Goal: Download file/media

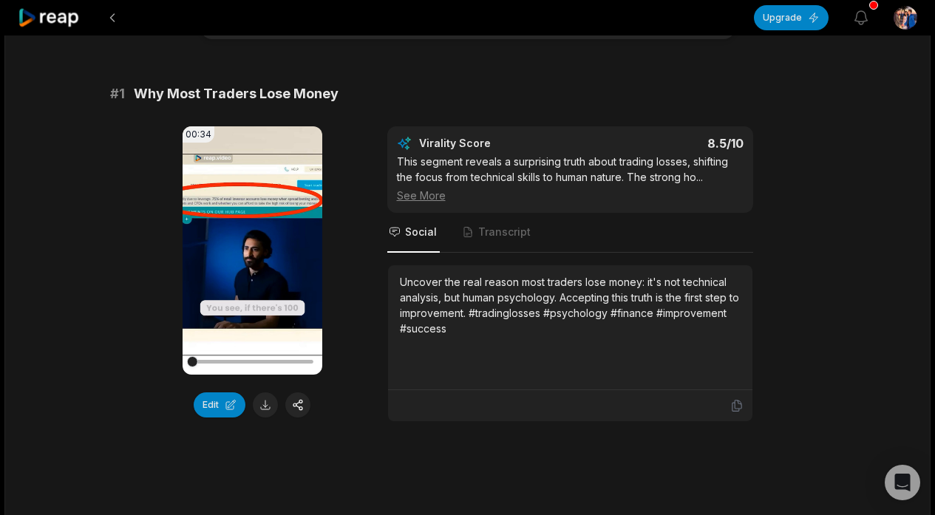
click at [264, 258] on video "Your browser does not support mp4 format." at bounding box center [253, 250] width 140 height 248
click at [304, 224] on video "Your browser does not support mp4 format." at bounding box center [253, 250] width 140 height 248
click at [225, 302] on video "Your browser does not support mp4 format." at bounding box center [253, 250] width 140 height 248
click at [214, 409] on button "Edit" at bounding box center [220, 405] width 52 height 25
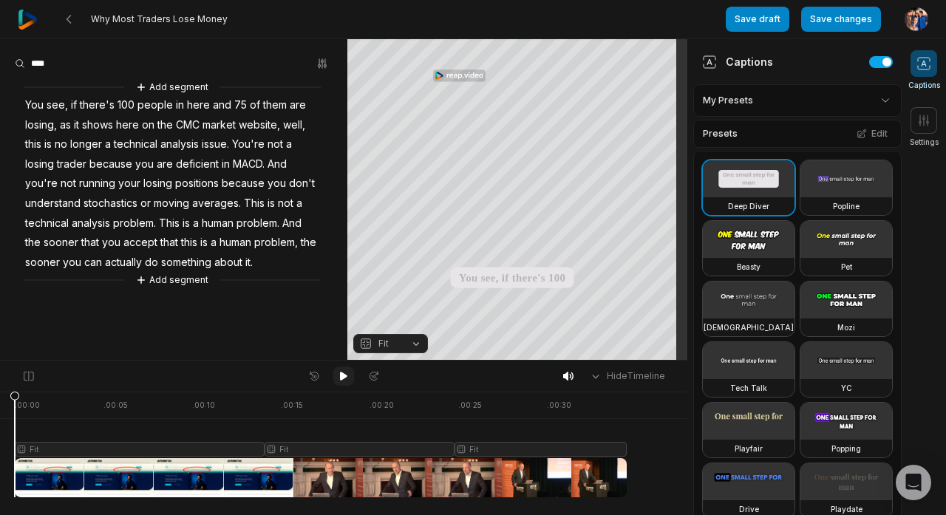
click at [340, 378] on icon at bounding box center [343, 376] width 7 height 9
click at [340, 376] on icon at bounding box center [343, 376] width 7 height 9
click at [340, 379] on icon at bounding box center [344, 376] width 12 height 12
click at [70, 16] on 335 at bounding box center [69, 19] width 4 height 7
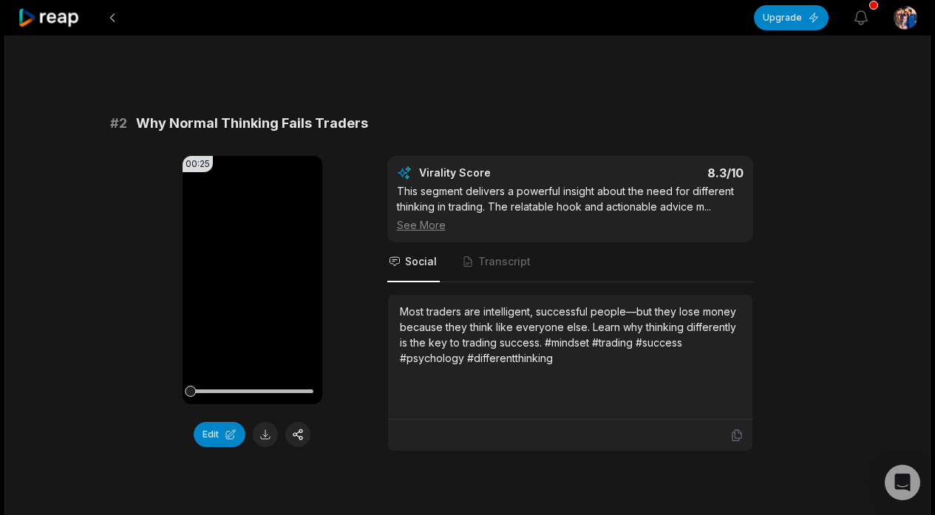
scroll to position [499, 0]
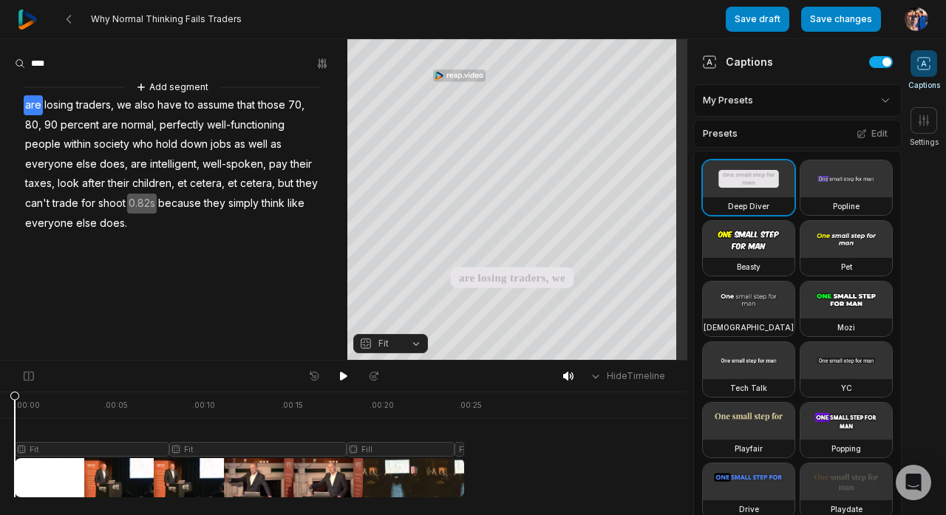
click at [340, 382] on button at bounding box center [343, 376] width 21 height 19
click at [78, 21] on button at bounding box center [68, 19] width 27 height 27
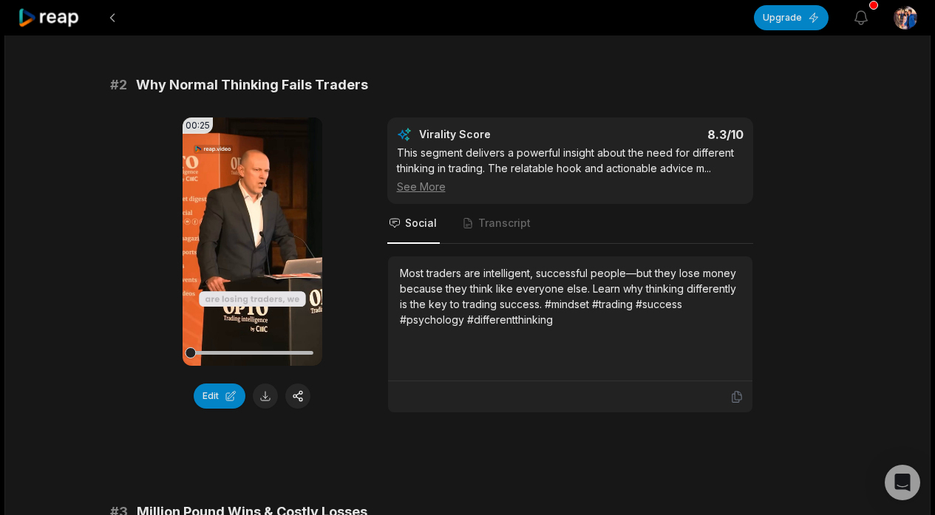
scroll to position [539, 0]
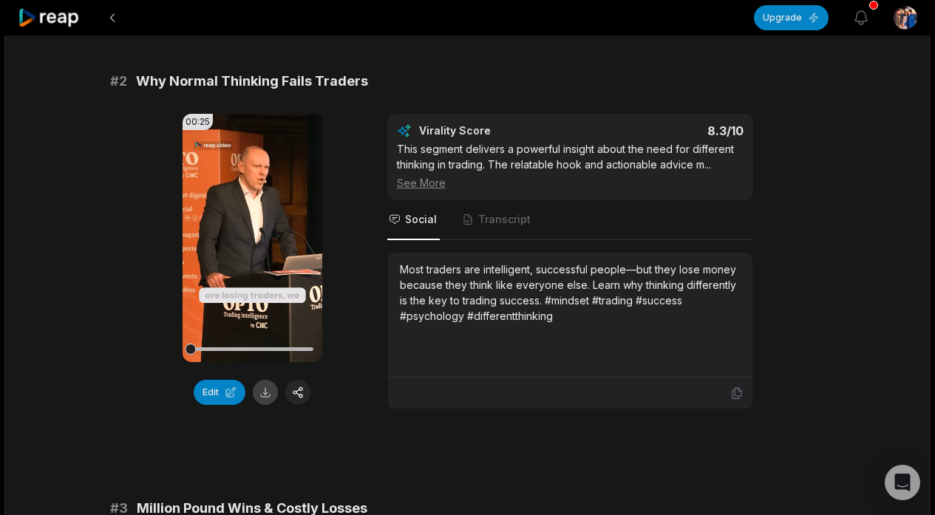
click at [266, 393] on button at bounding box center [265, 392] width 25 height 25
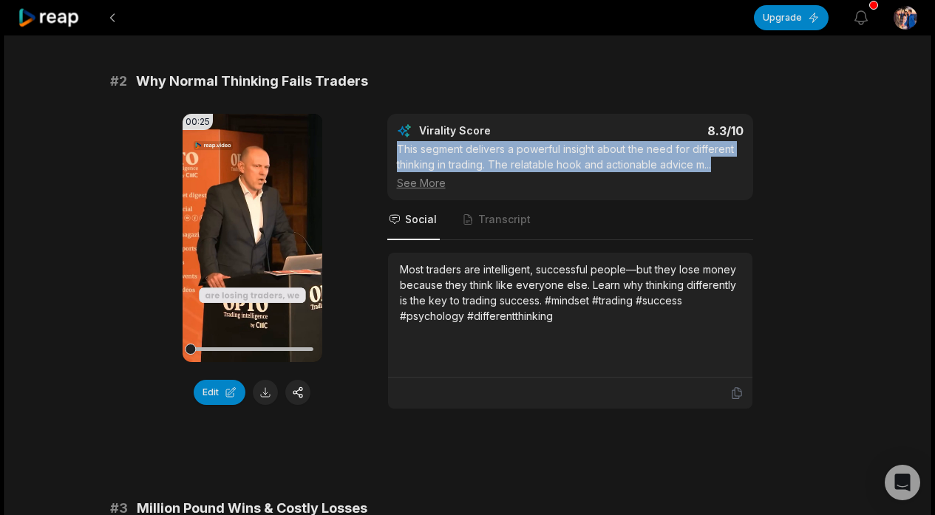
drag, startPoint x: 398, startPoint y: 148, endPoint x: 719, endPoint y: 162, distance: 321.9
click at [719, 162] on div "This segment delivers a powerful insight about the need for different thinking …" at bounding box center [570, 166] width 347 height 50
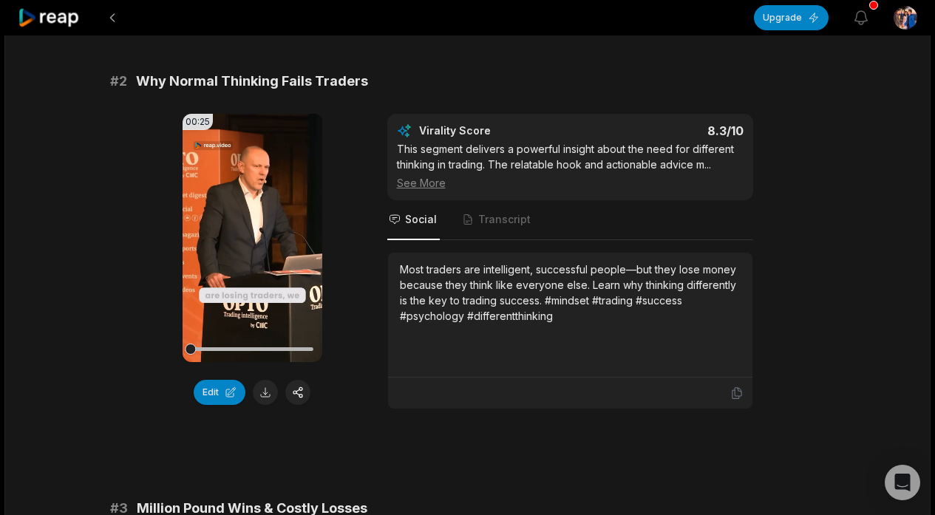
click at [432, 181] on div "See More" at bounding box center [570, 183] width 347 height 16
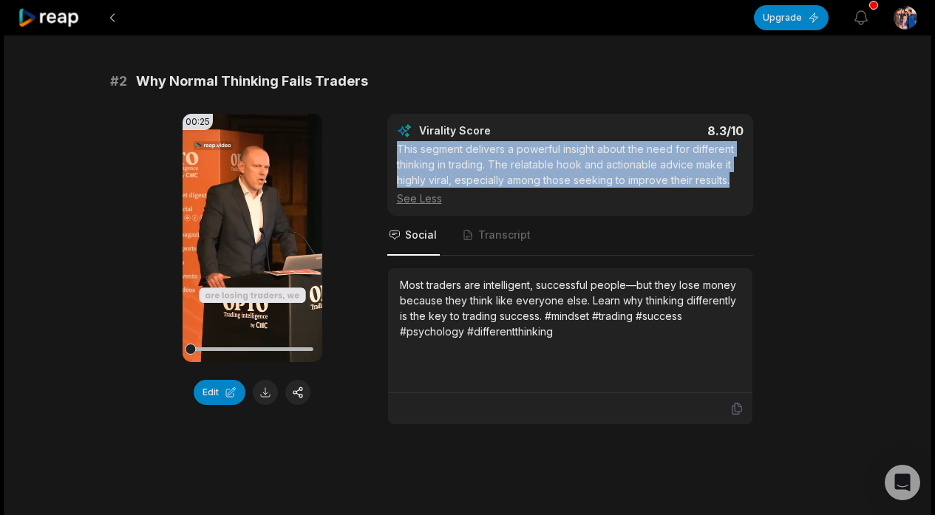
drag, startPoint x: 734, startPoint y: 179, endPoint x: 393, endPoint y: 148, distance: 342.2
click at [393, 147] on div "Virality Score 8.3 /10 This segment delivers a powerful insight about the need …" at bounding box center [570, 165] width 366 height 102
copy div "This segment delivers a powerful insight about the need for different thinking …"
